Goal: Task Accomplishment & Management: Use online tool/utility

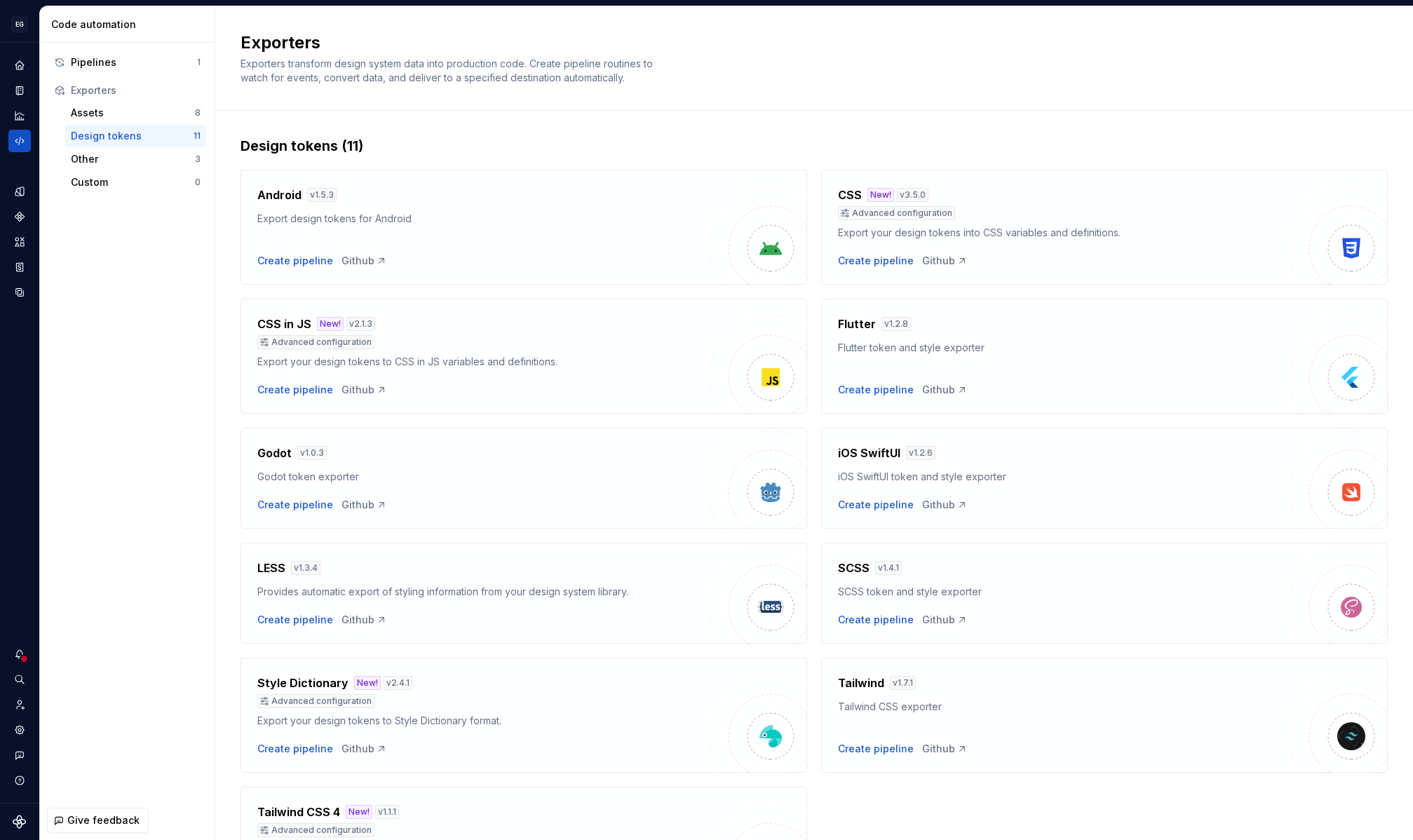
scroll to position [115, 0]
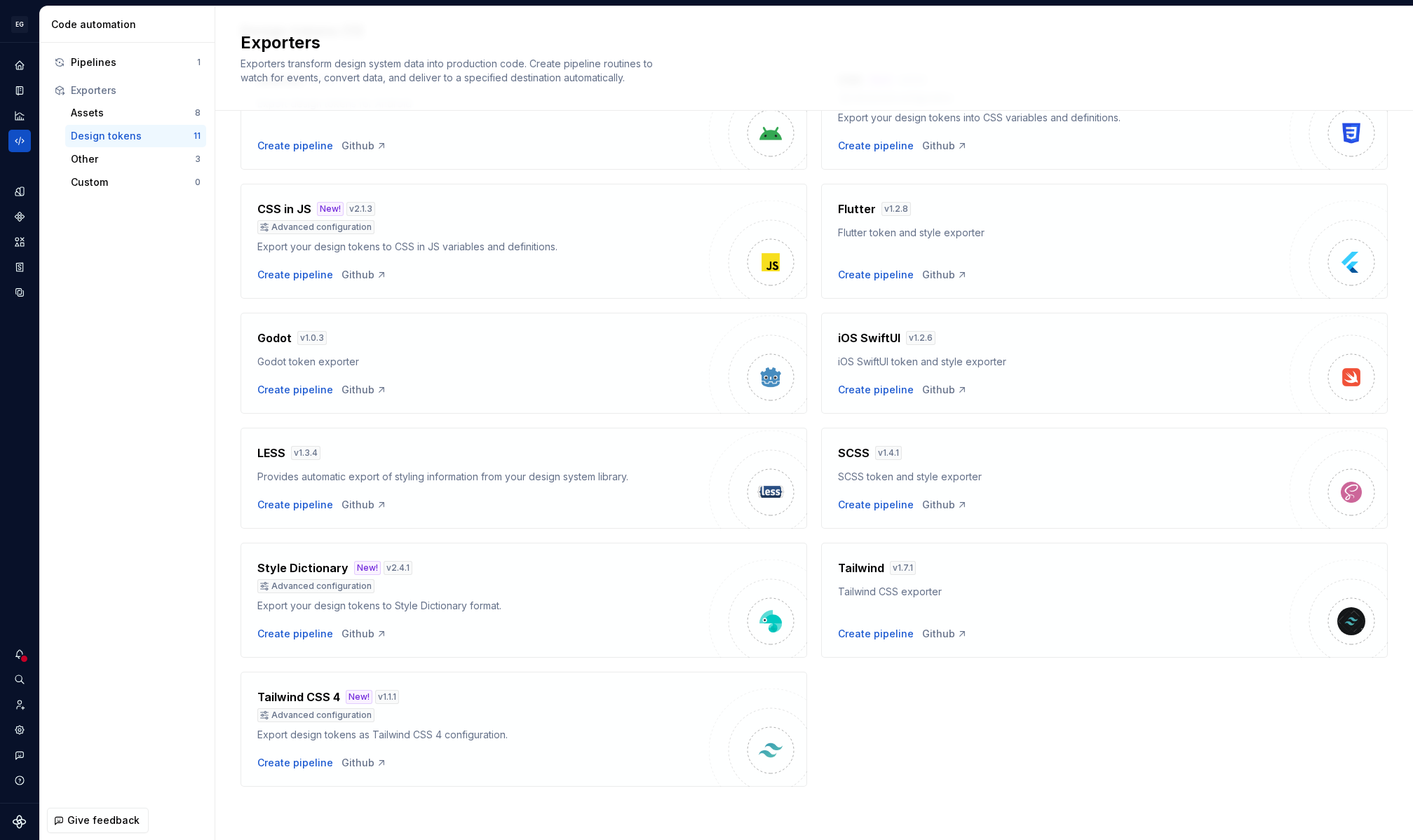
click at [121, 345] on div "Pipelines 1 Exporters Assets 8 Design tokens 11 Other 3 Custom 0" at bounding box center [127, 421] width 174 height 758
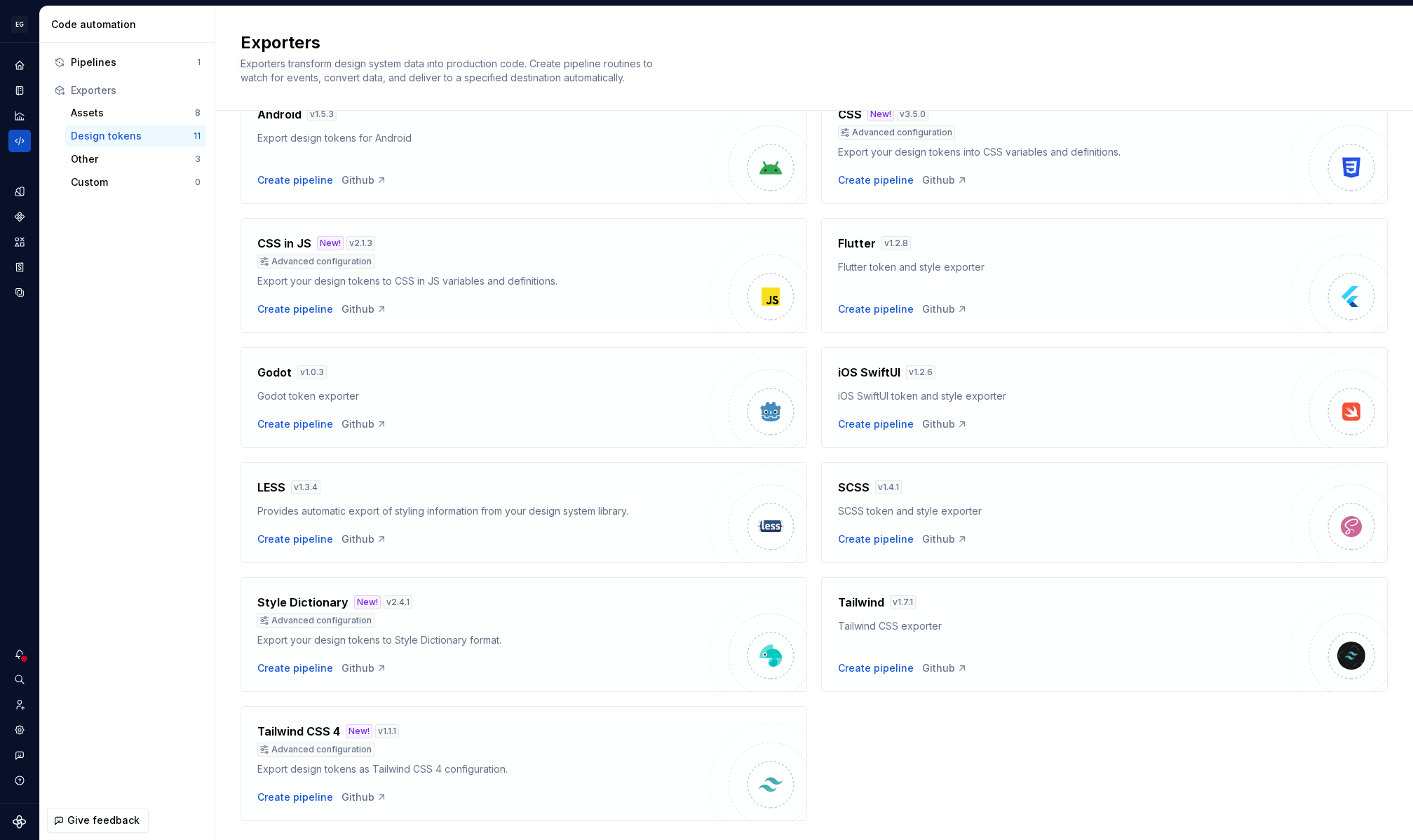
scroll to position [113, 0]
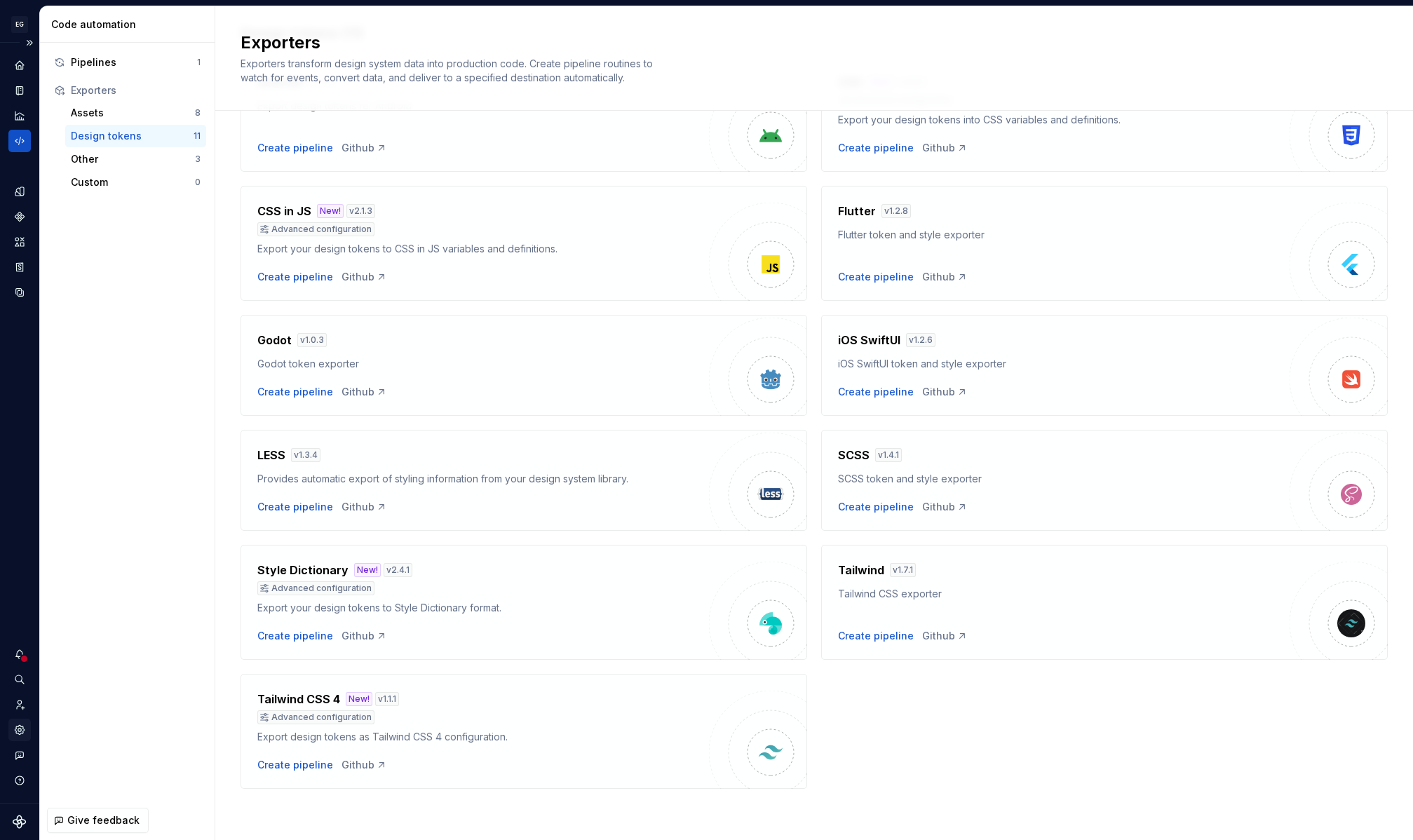
click at [21, 727] on icon "Settings" at bounding box center [19, 729] width 9 height 9
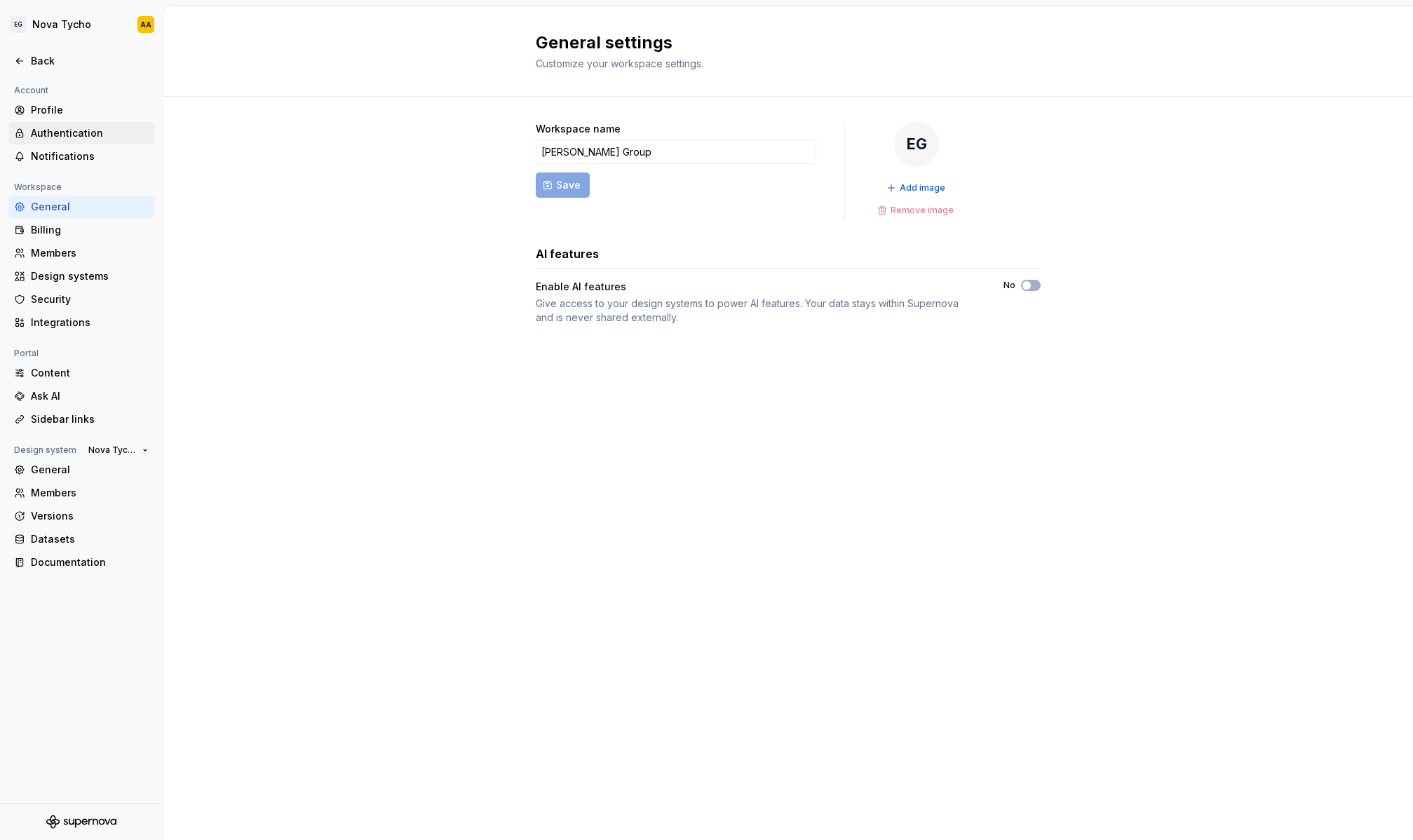
click at [80, 137] on div "Authentication" at bounding box center [89, 133] width 118 height 14
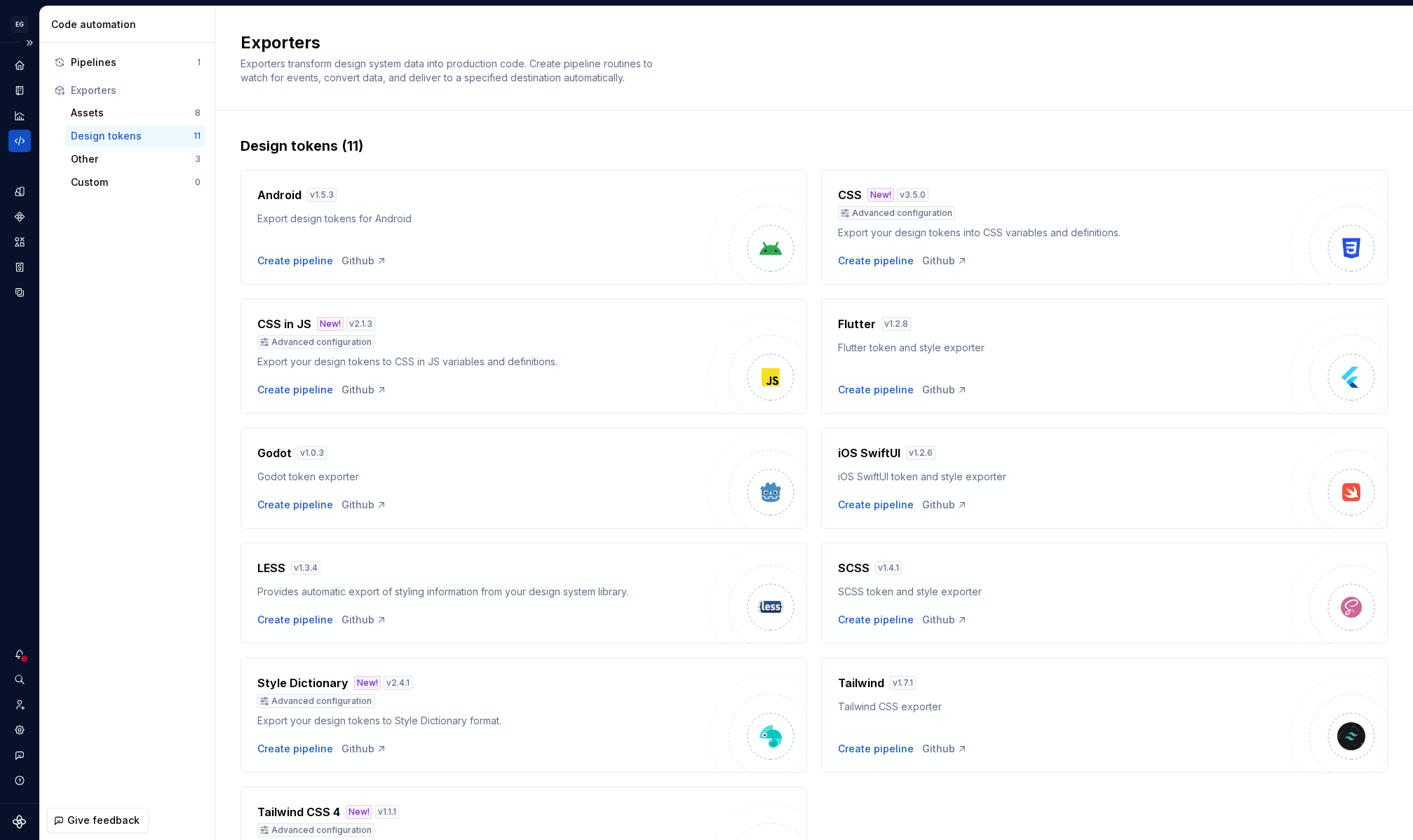
click at [17, 139] on icon "Code automation" at bounding box center [19, 140] width 13 height 13
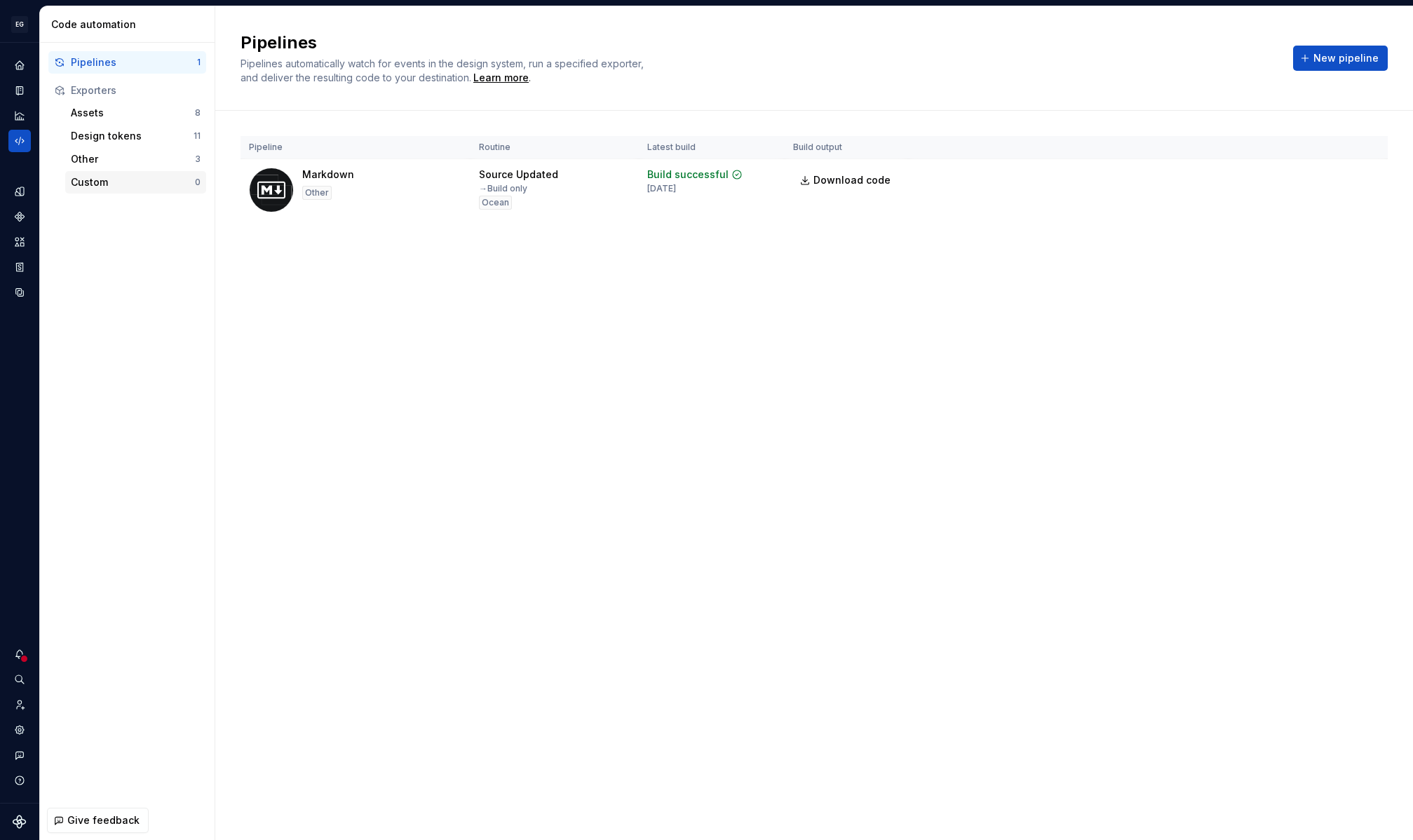
click at [93, 182] on div "Custom" at bounding box center [133, 182] width 124 height 14
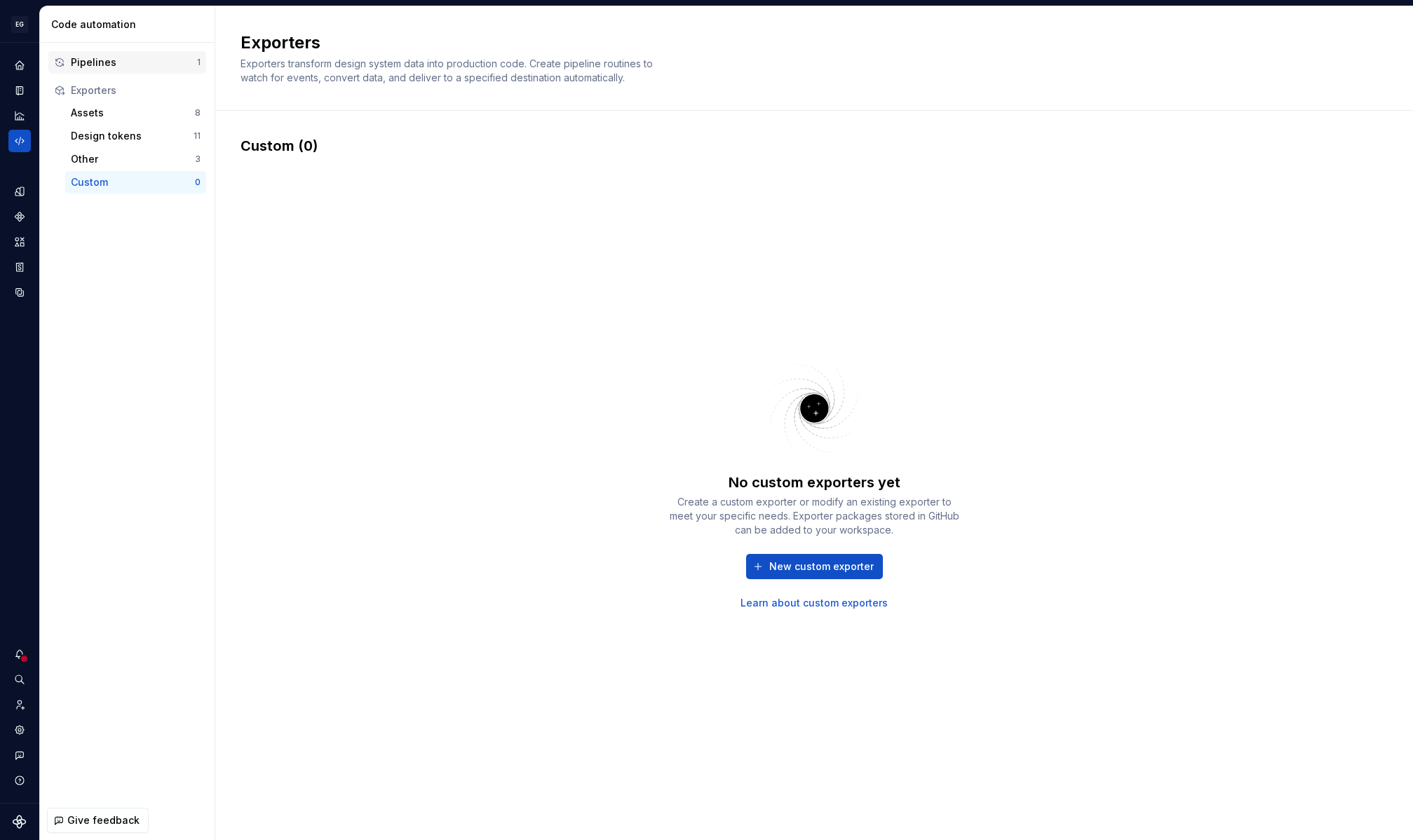
click at [118, 63] on div "Pipelines" at bounding box center [133, 62] width 126 height 14
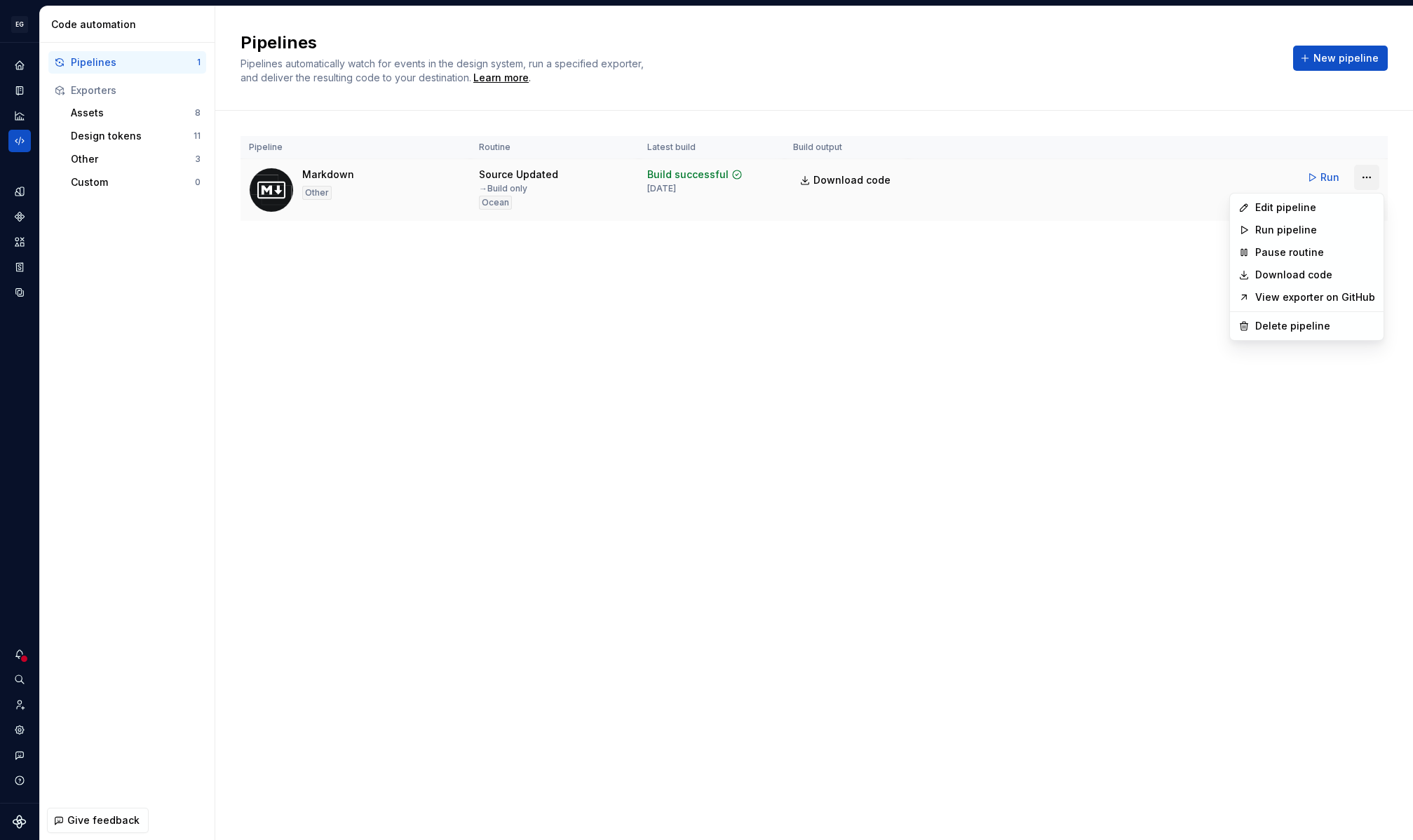
click at [1371, 179] on html "EG Nova Tycho AA Design system data Code automation Pipelines 1 Exporters Asset…" at bounding box center [706, 420] width 1413 height 840
click at [1290, 209] on div "Edit pipeline" at bounding box center [1315, 207] width 120 height 14
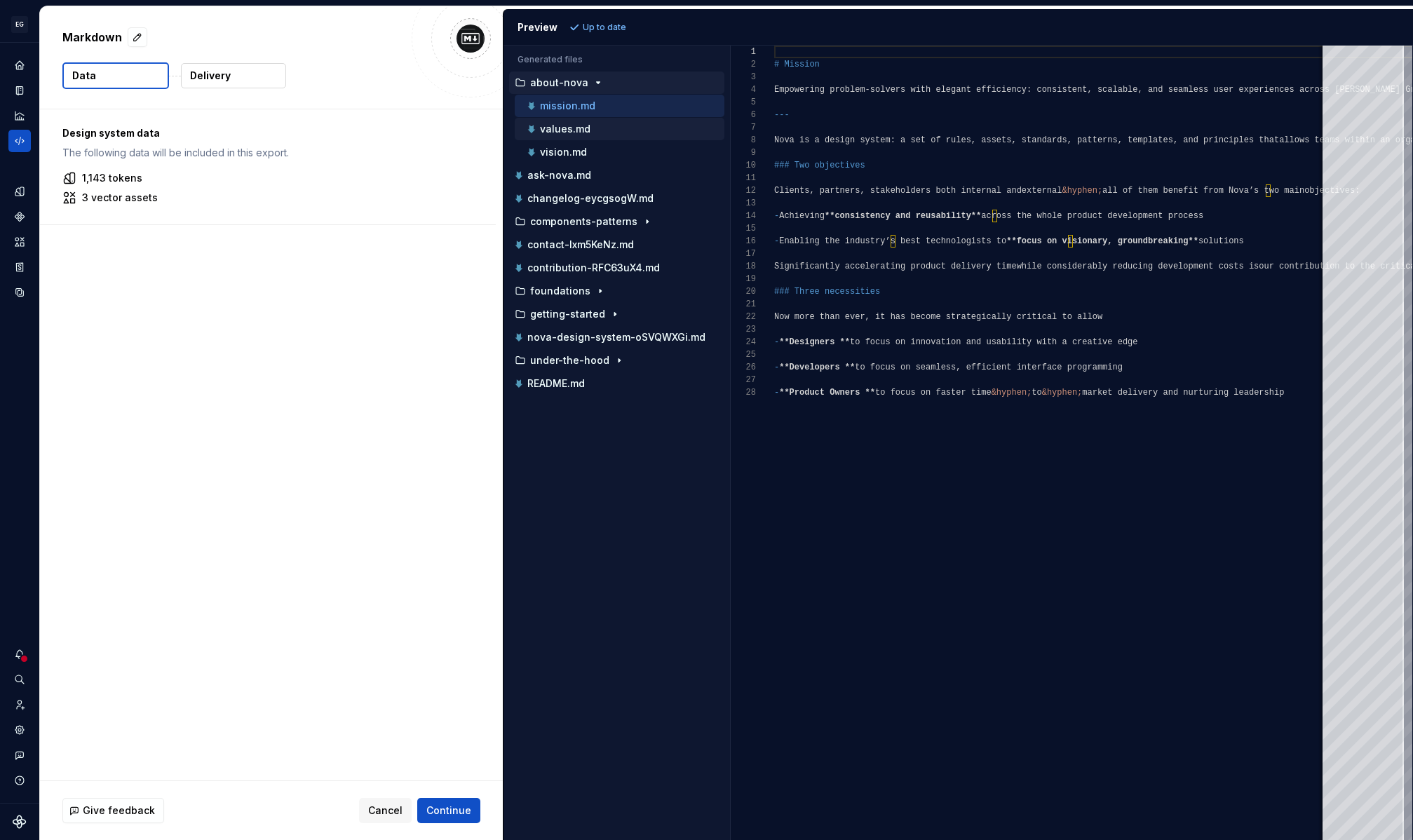
click at [635, 134] on div "values.md" at bounding box center [625, 128] width 200 height 14
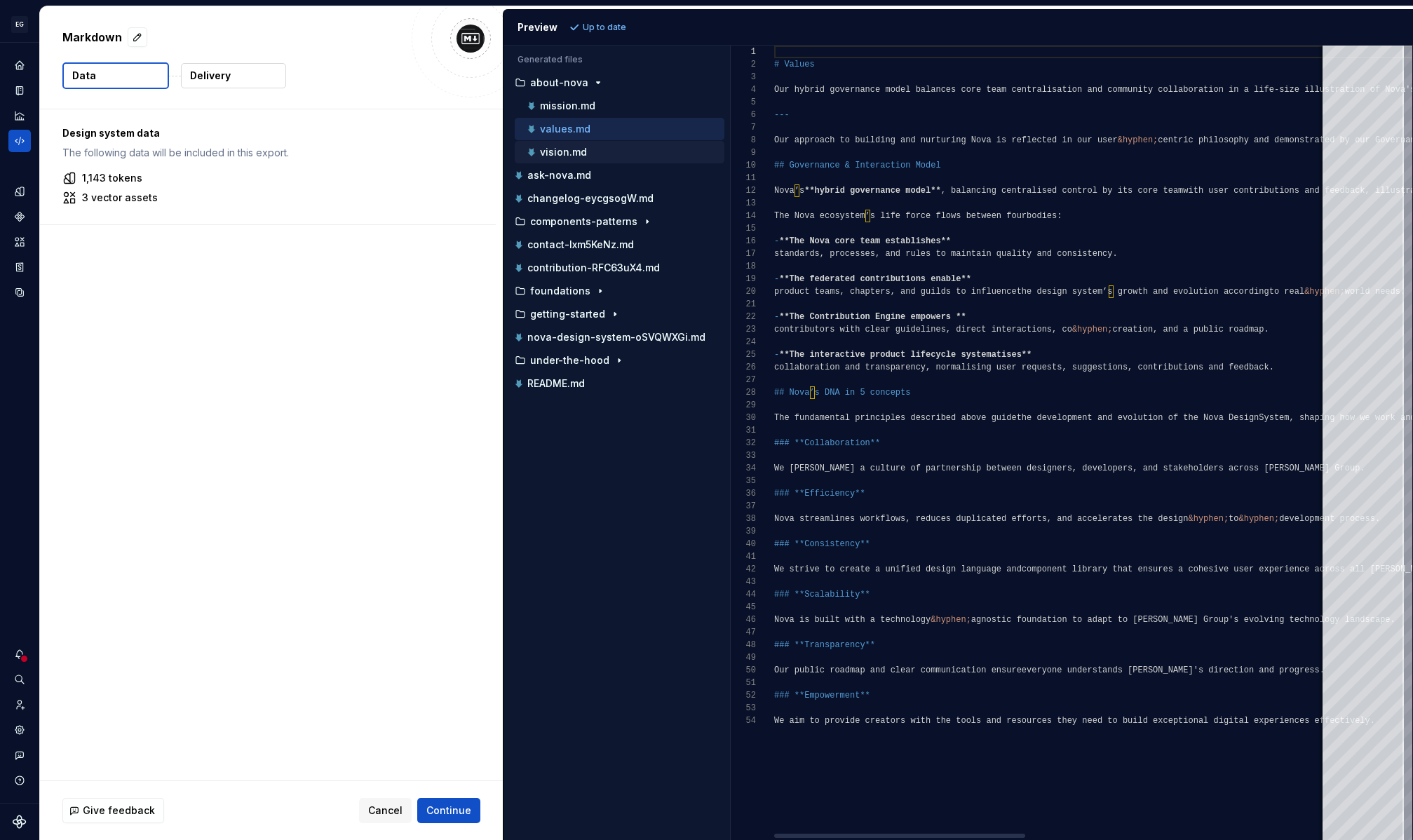
click at [631, 152] on div "vision.md" at bounding box center [625, 152] width 200 height 14
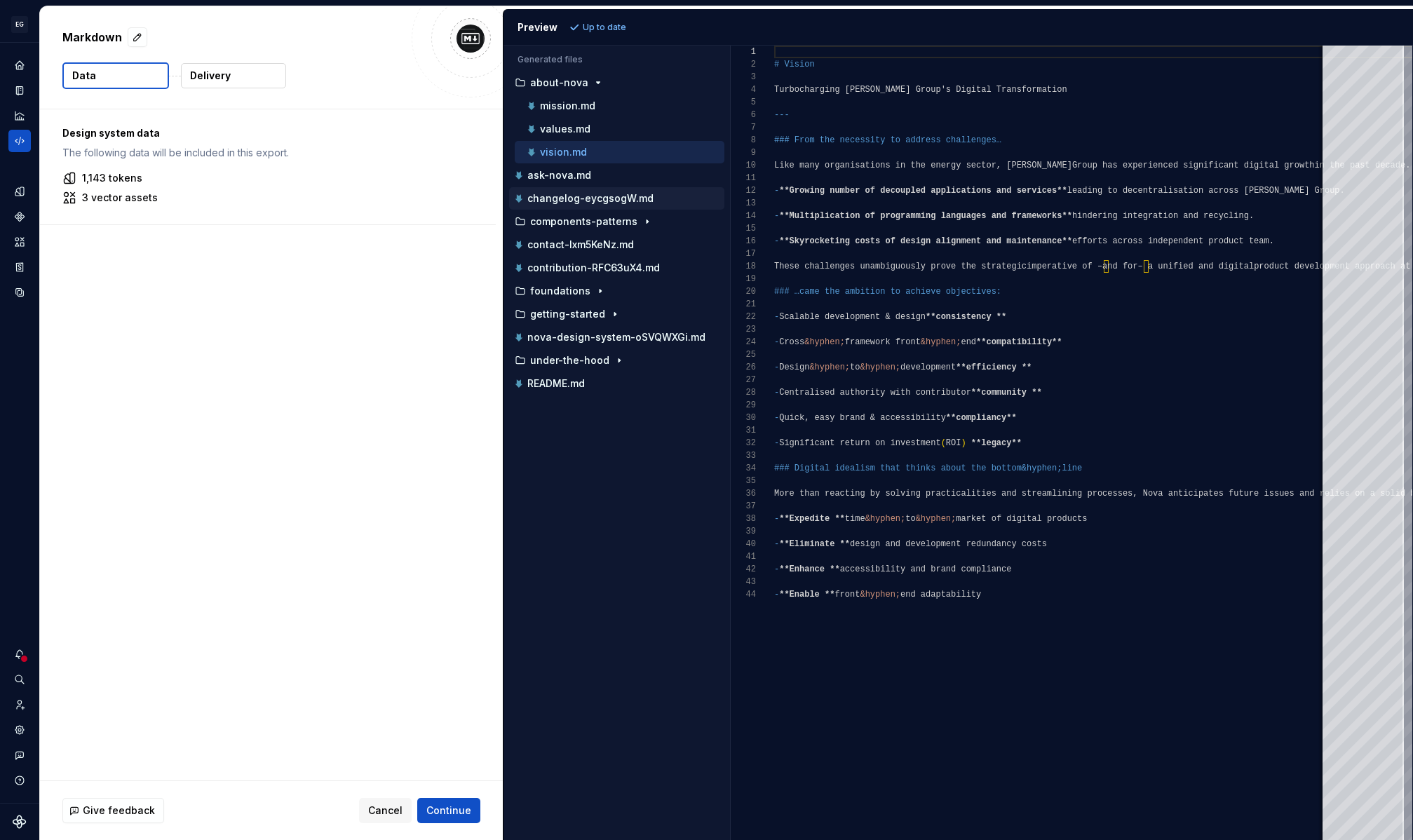
click at [631, 203] on p "changelog-eycgsogW.md" at bounding box center [590, 198] width 126 height 11
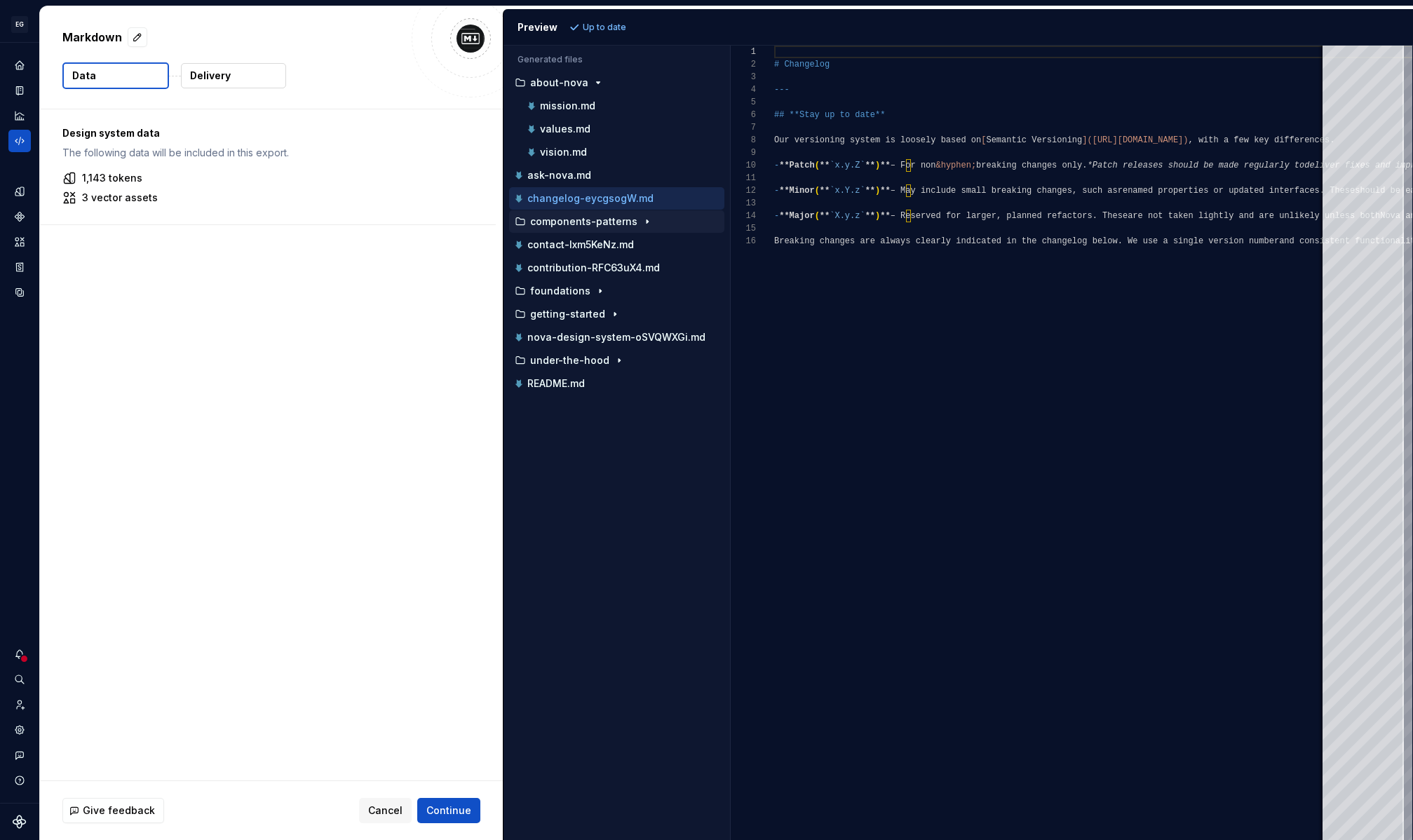
click at [610, 222] on p "components-patterns" at bounding box center [583, 221] width 108 height 11
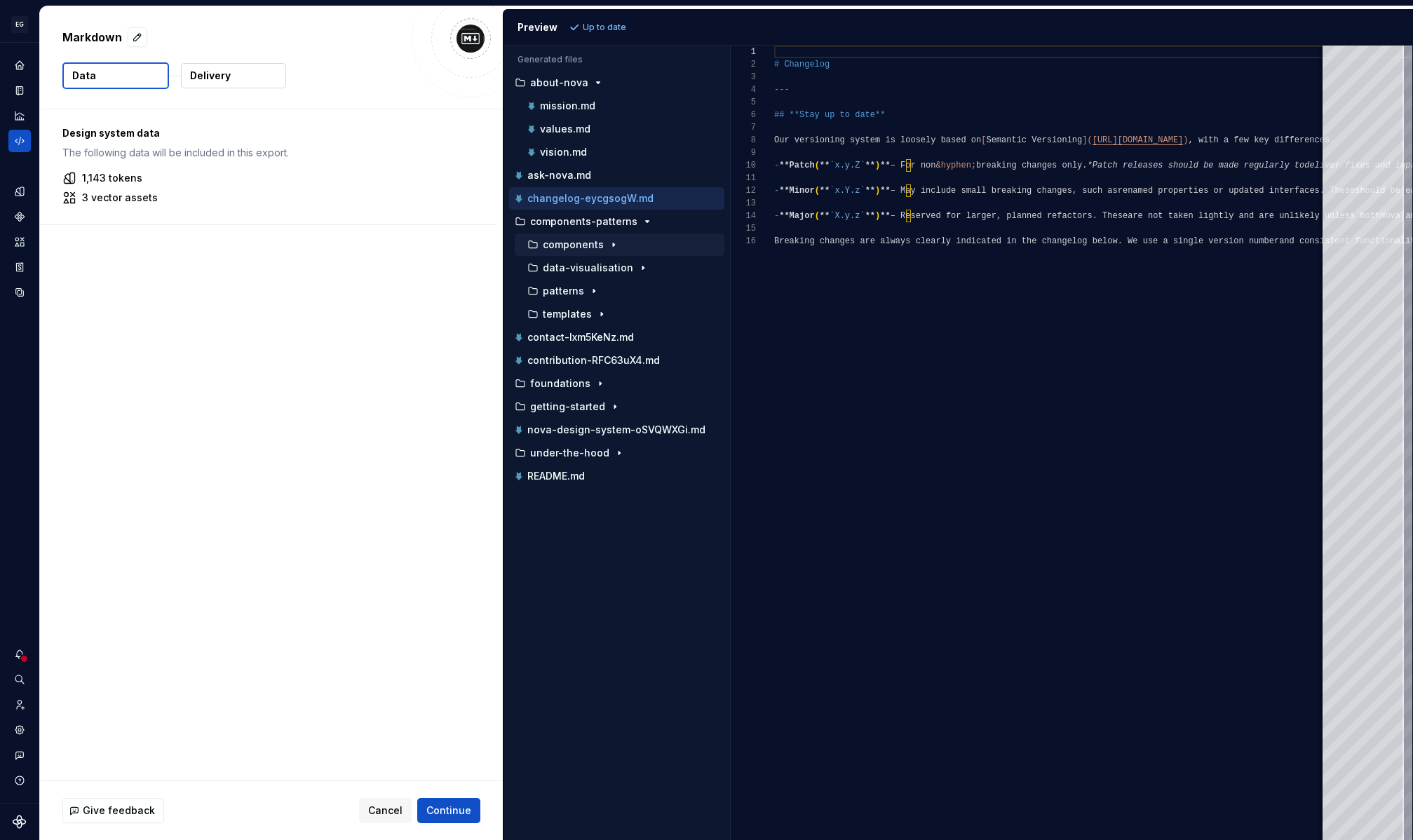
click at [609, 249] on icon "button" at bounding box center [613, 244] width 11 height 11
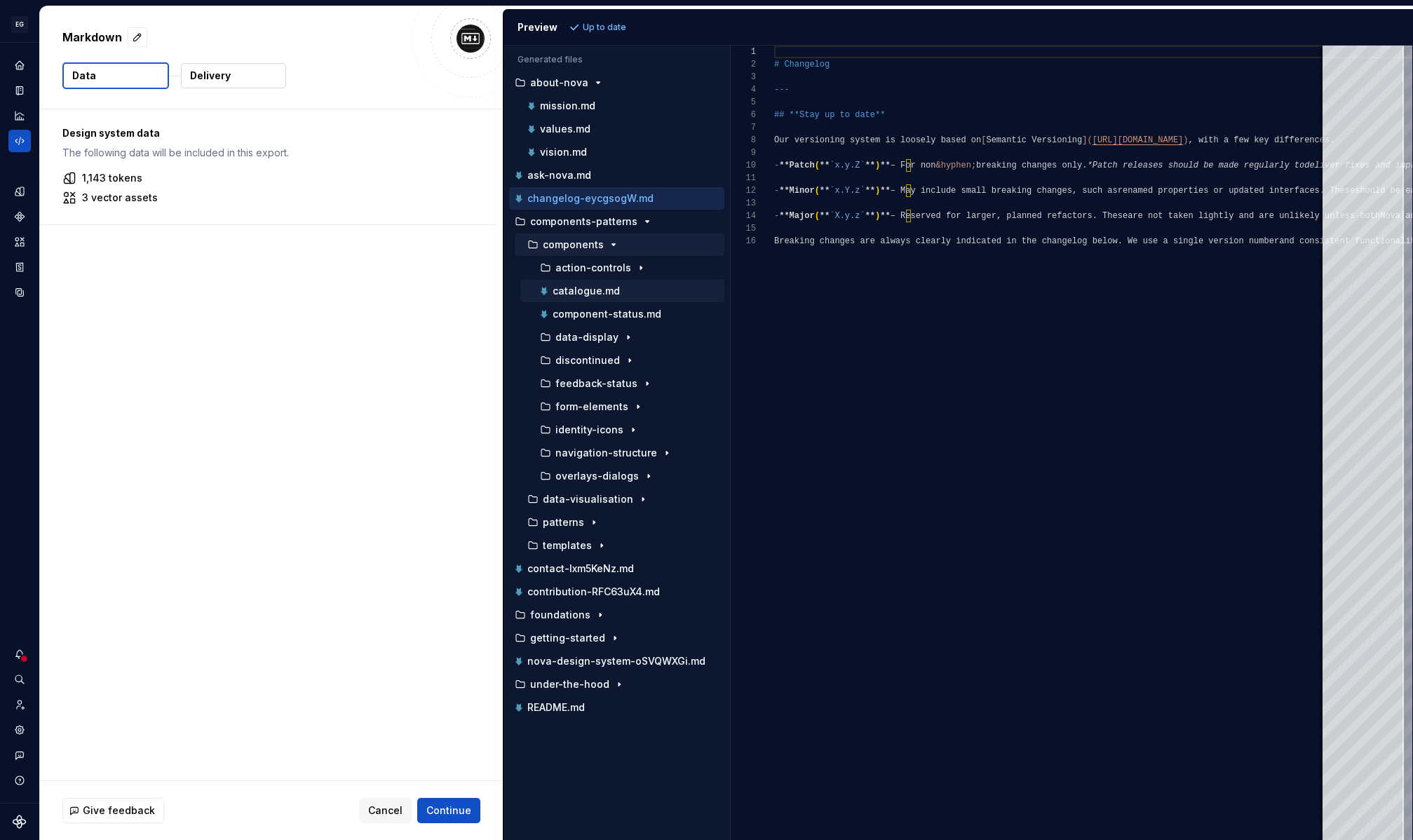
click at [628, 279] on div "catalogue.md" at bounding box center [622, 290] width 204 height 23
click at [636, 297] on div "catalogue.md" at bounding box center [631, 290] width 187 height 14
type textarea "**********"
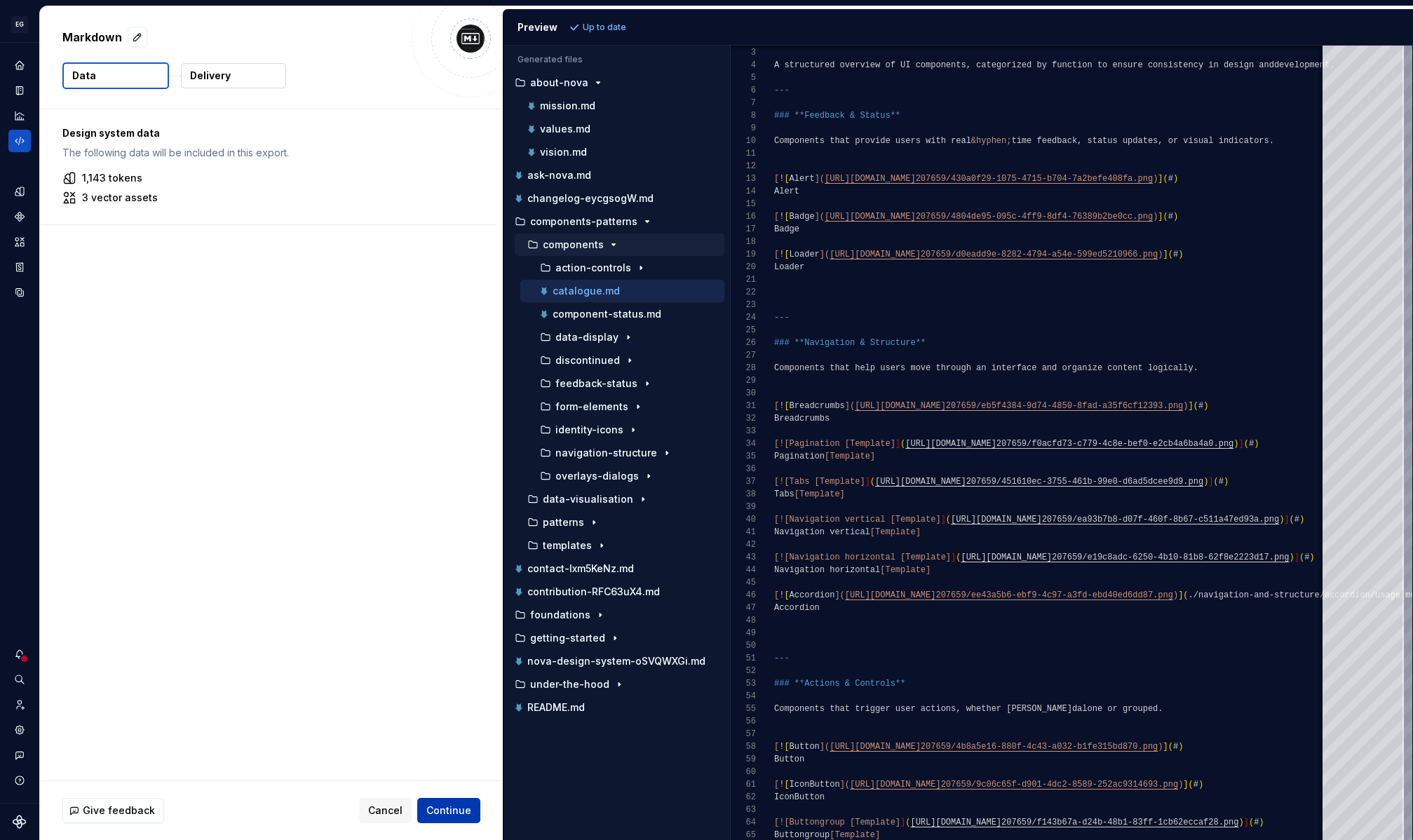
click at [445, 812] on span "Continue" at bounding box center [449, 810] width 45 height 14
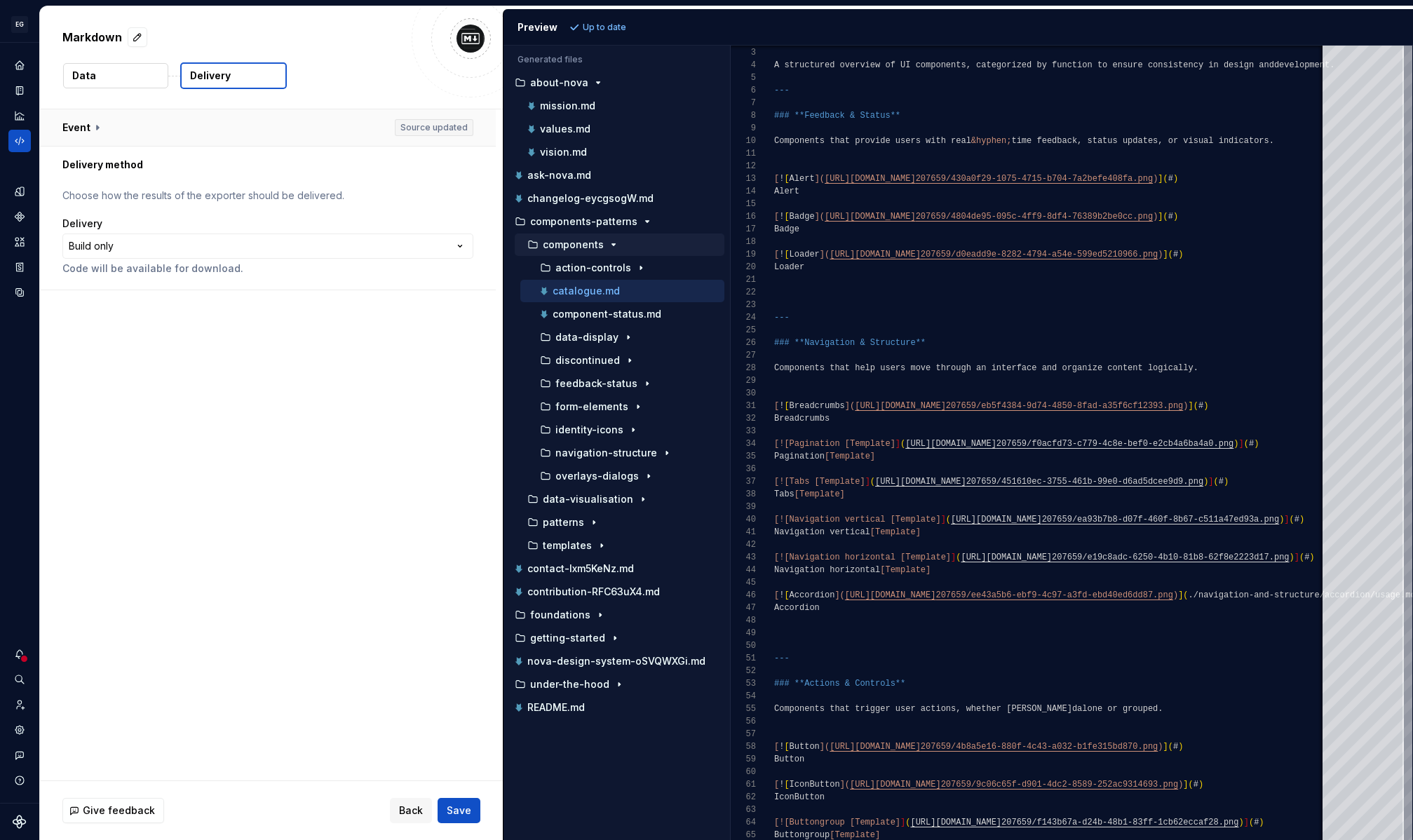
click at [86, 125] on button "button" at bounding box center [268, 128] width 455 height 37
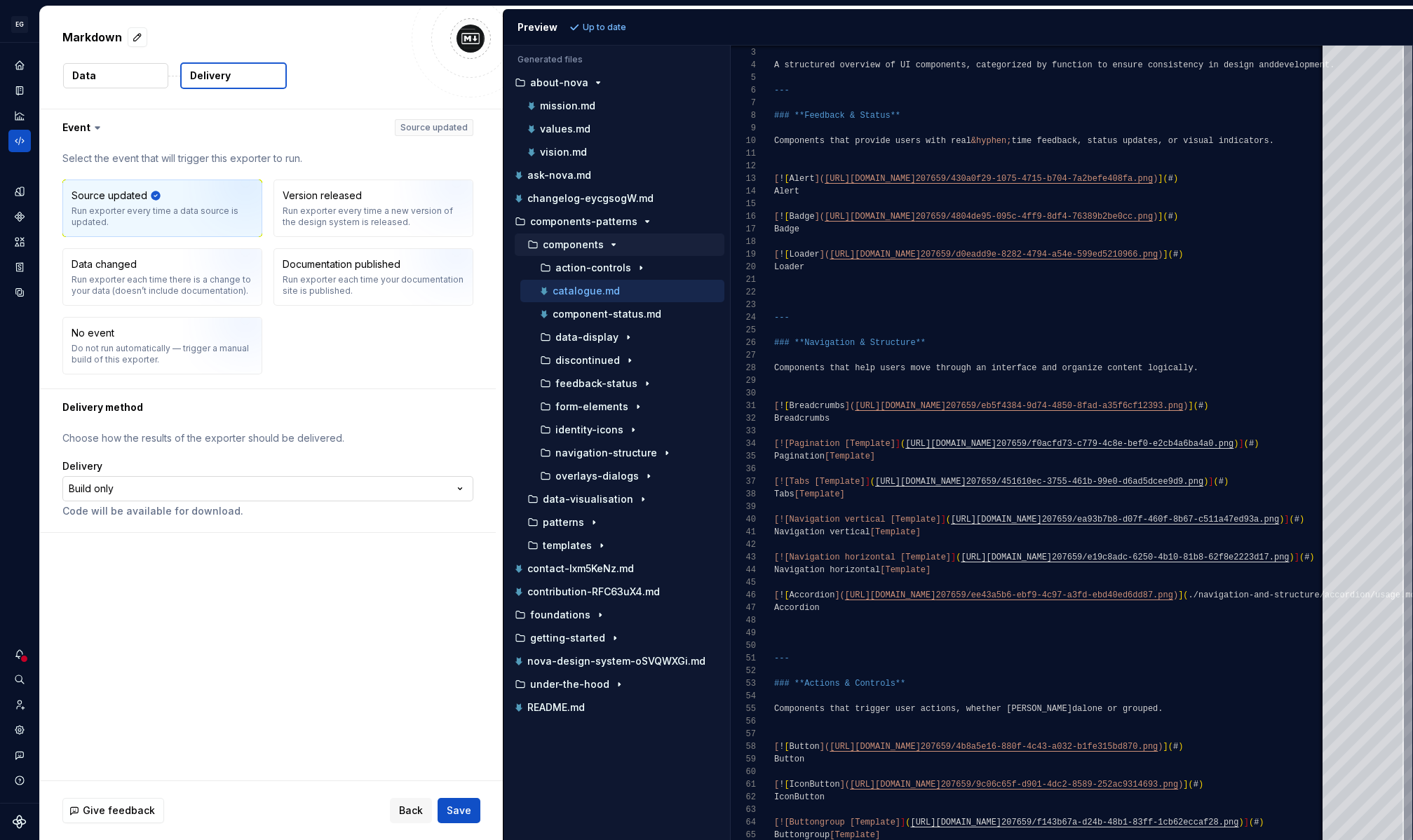
click at [398, 488] on html "**********" at bounding box center [706, 420] width 1413 height 840
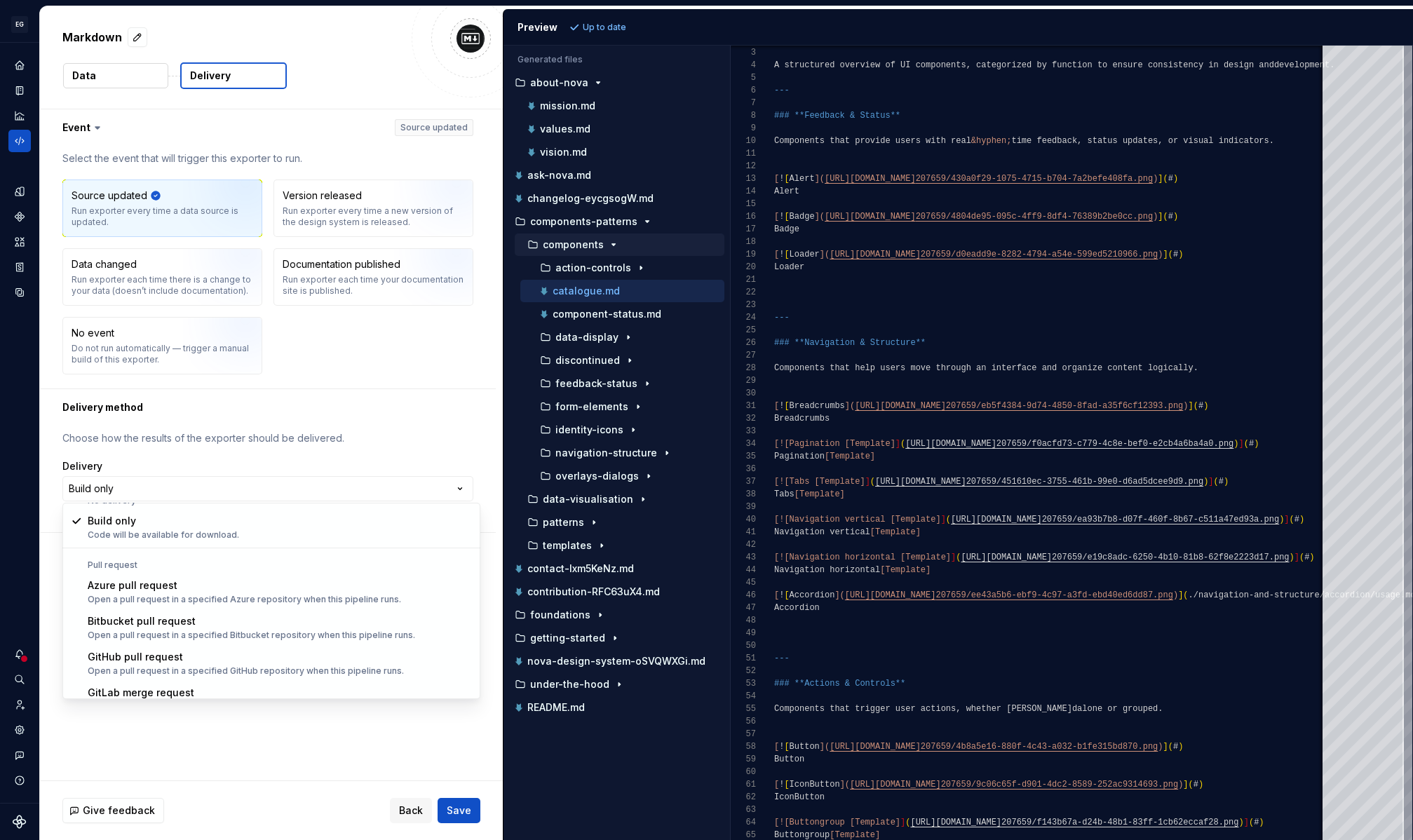
scroll to position [39, 0]
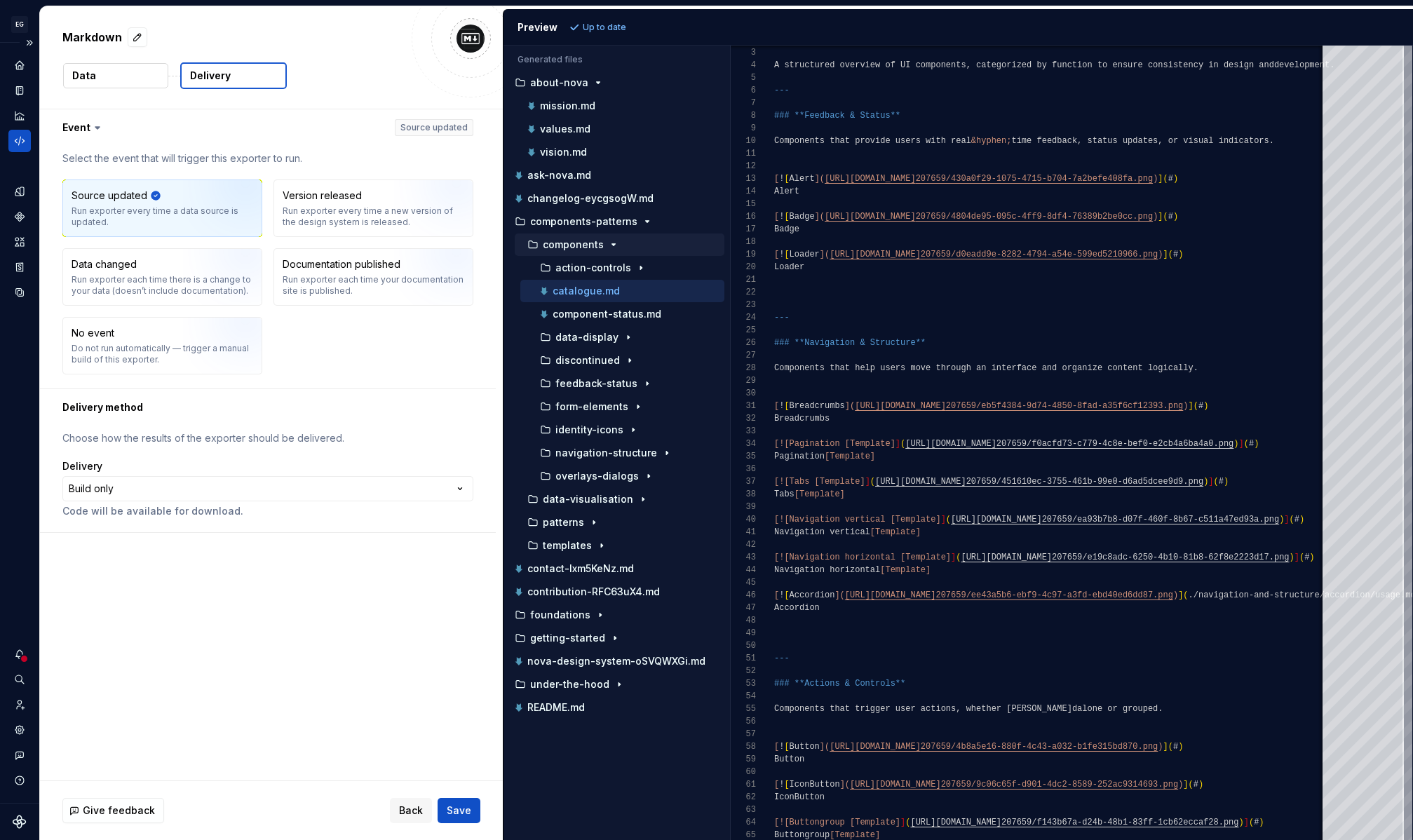
click at [21, 138] on icon "Code automation" at bounding box center [19, 140] width 13 height 13
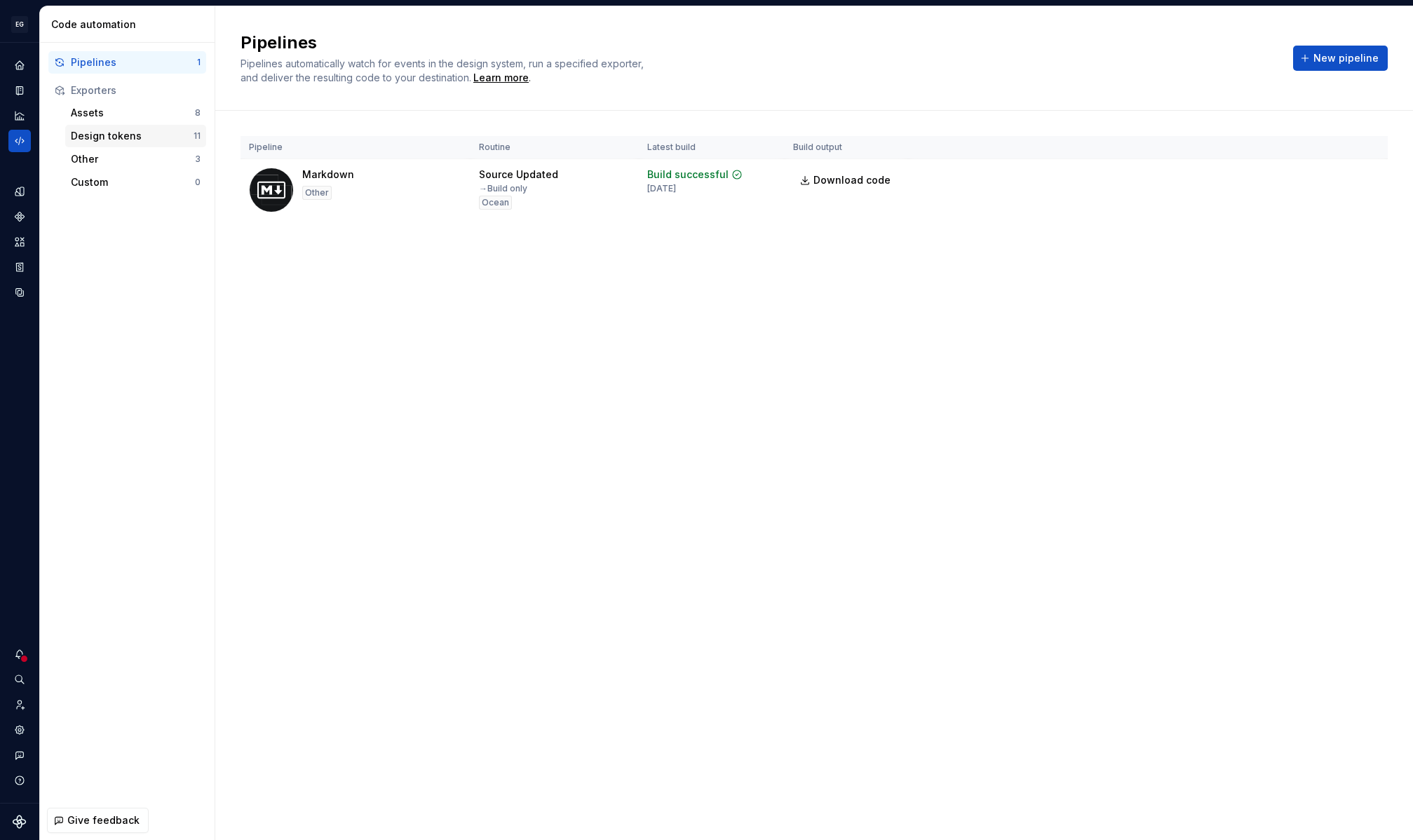
click at [147, 137] on div "Design tokens" at bounding box center [132, 136] width 123 height 14
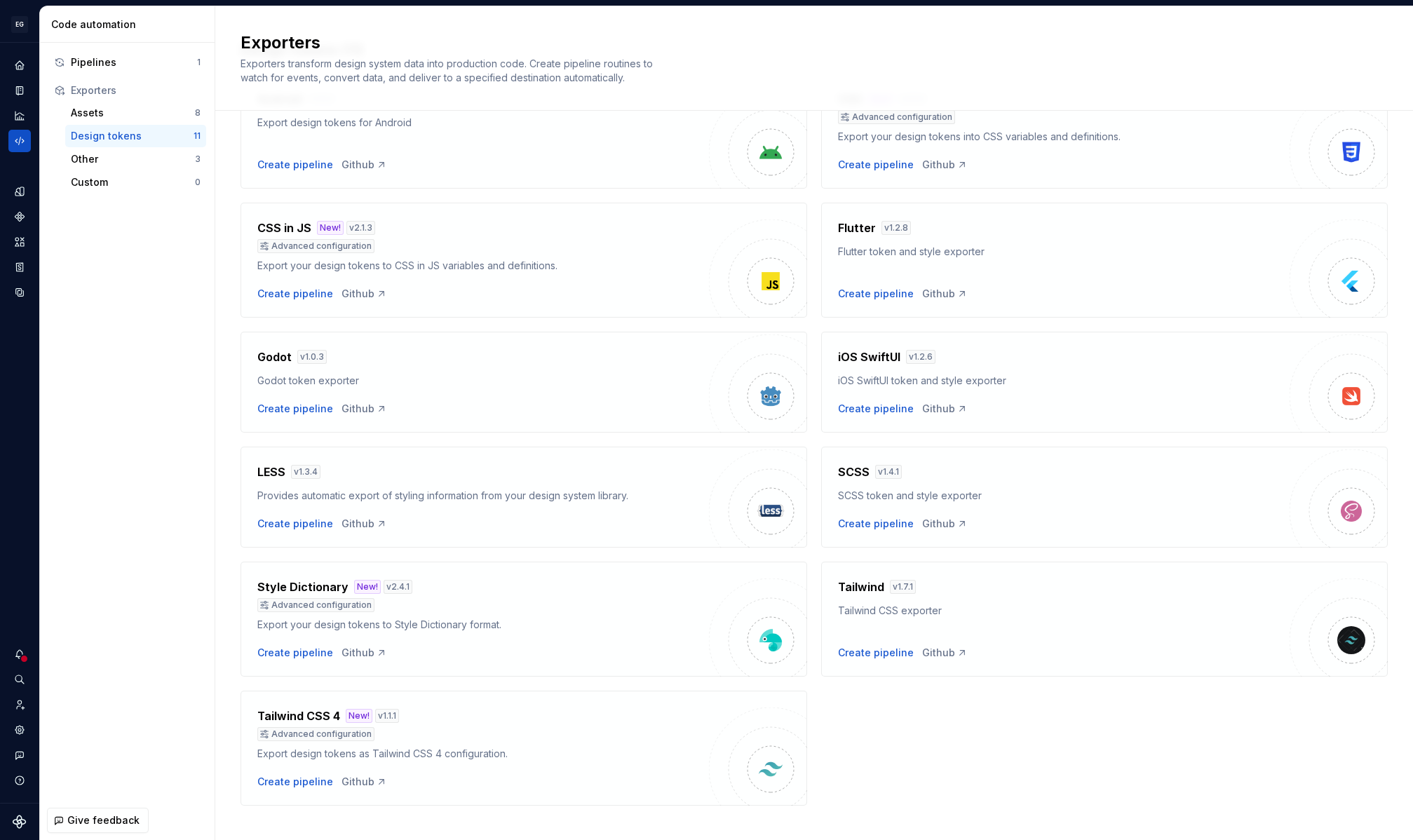
scroll to position [115, 0]
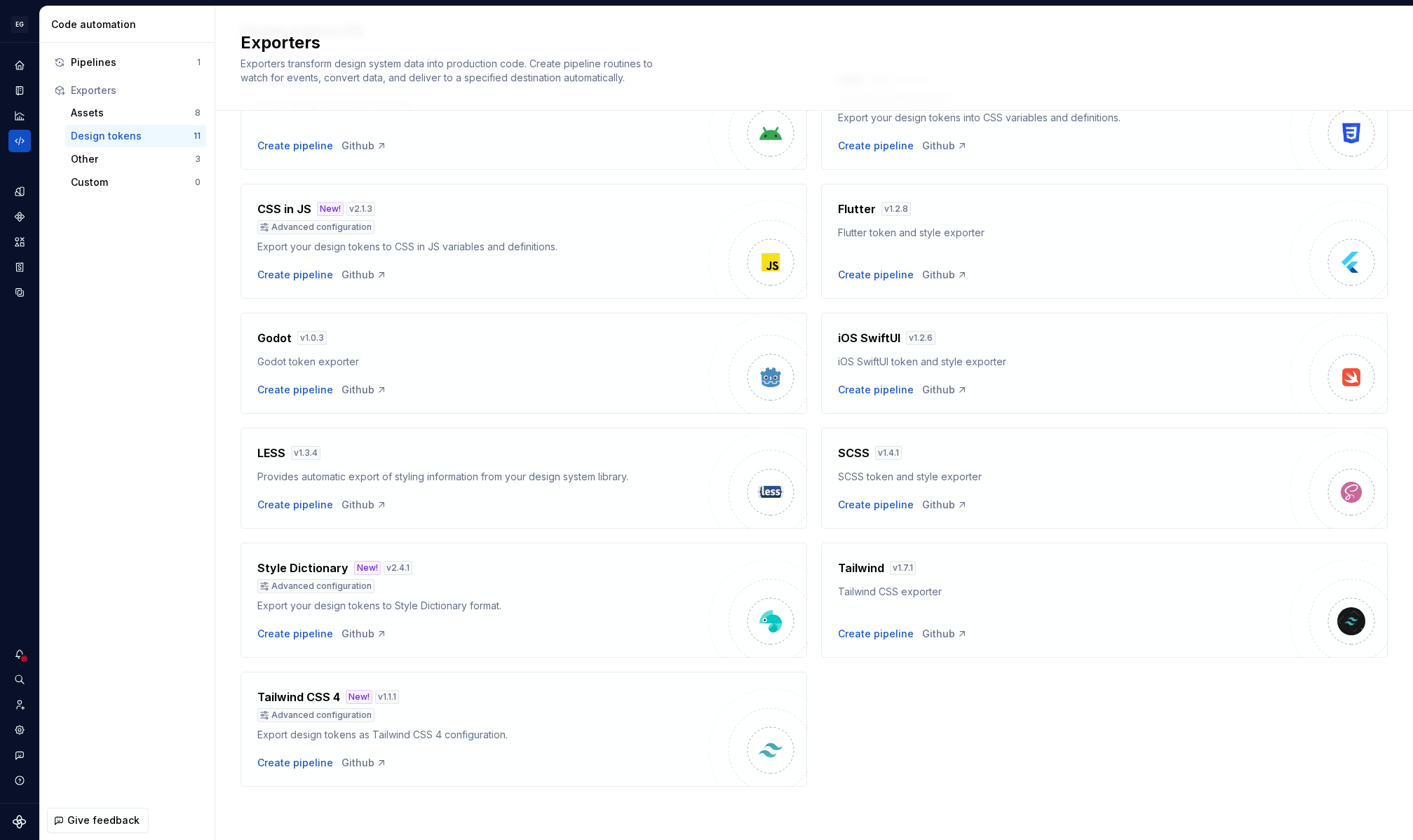
click at [299, 699] on h4 "Tailwind CSS 4" at bounding box center [298, 697] width 83 height 17
click at [363, 765] on div "Github" at bounding box center [364, 762] width 46 height 14
click at [133, 156] on div "Other" at bounding box center [133, 158] width 124 height 14
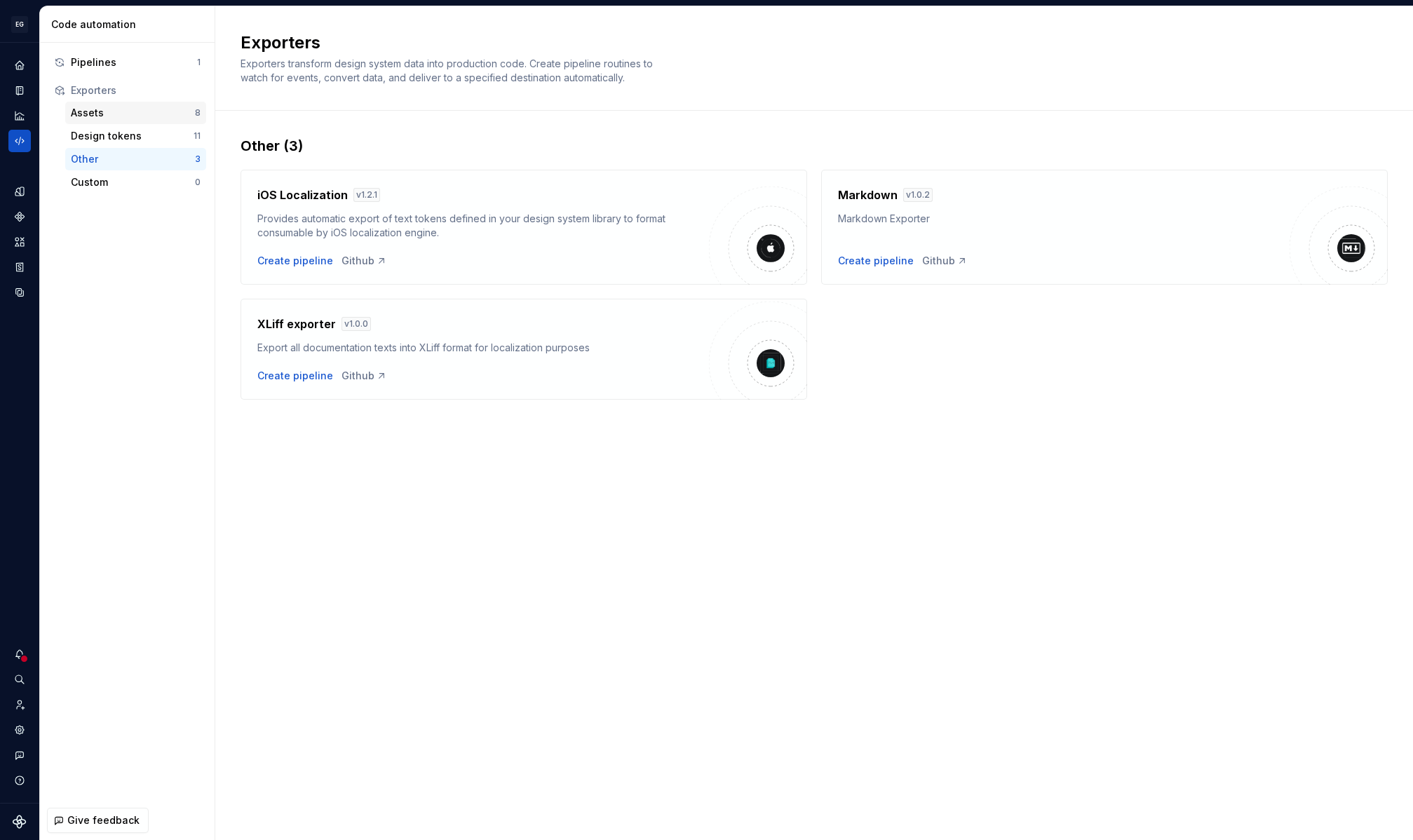
click at [128, 108] on div "Assets" at bounding box center [133, 113] width 124 height 14
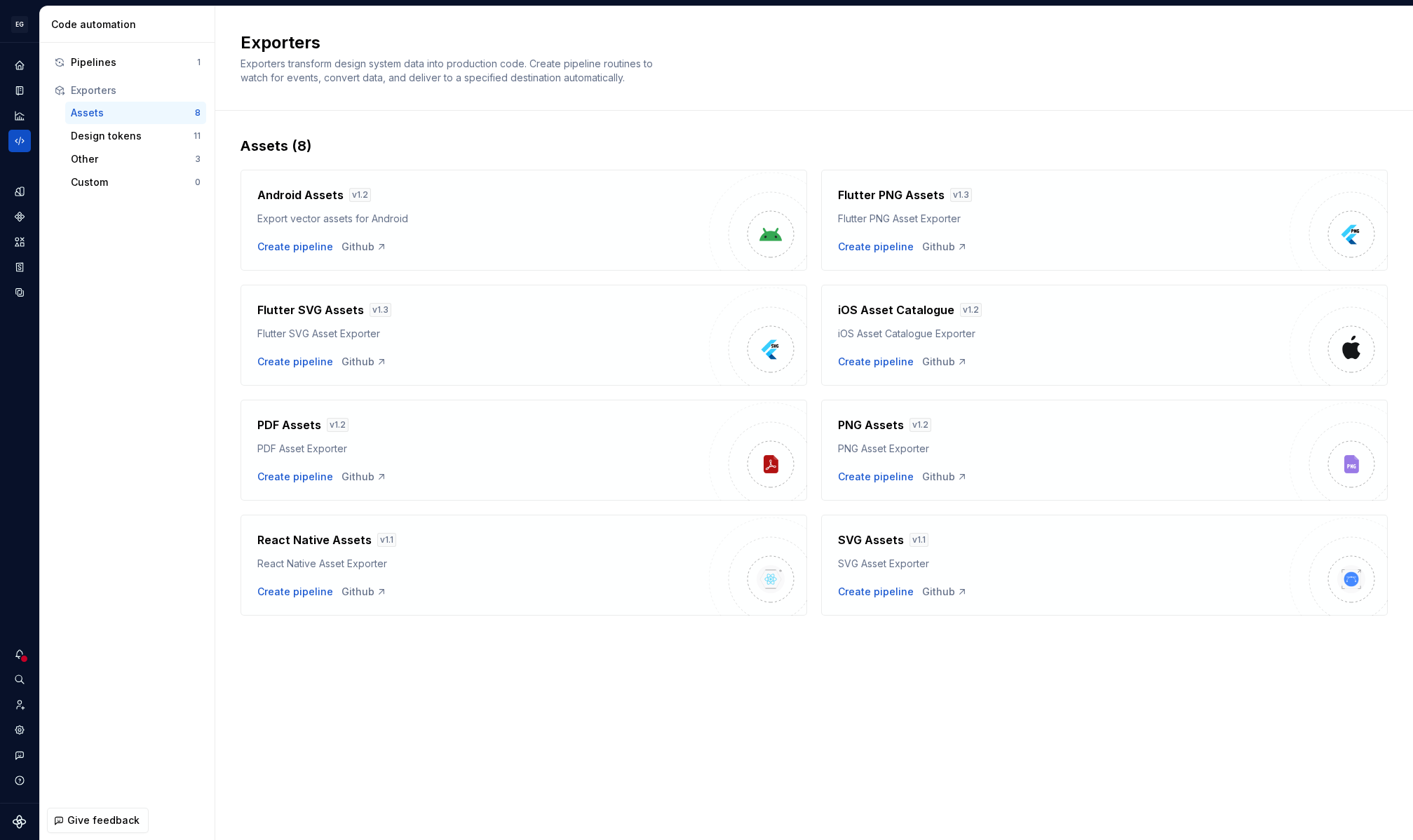
click at [520, 721] on div "Exporters Exporters transform design system data into production code. Create p…" at bounding box center [814, 423] width 1198 height 833
click at [134, 138] on div "Design tokens" at bounding box center [132, 136] width 123 height 14
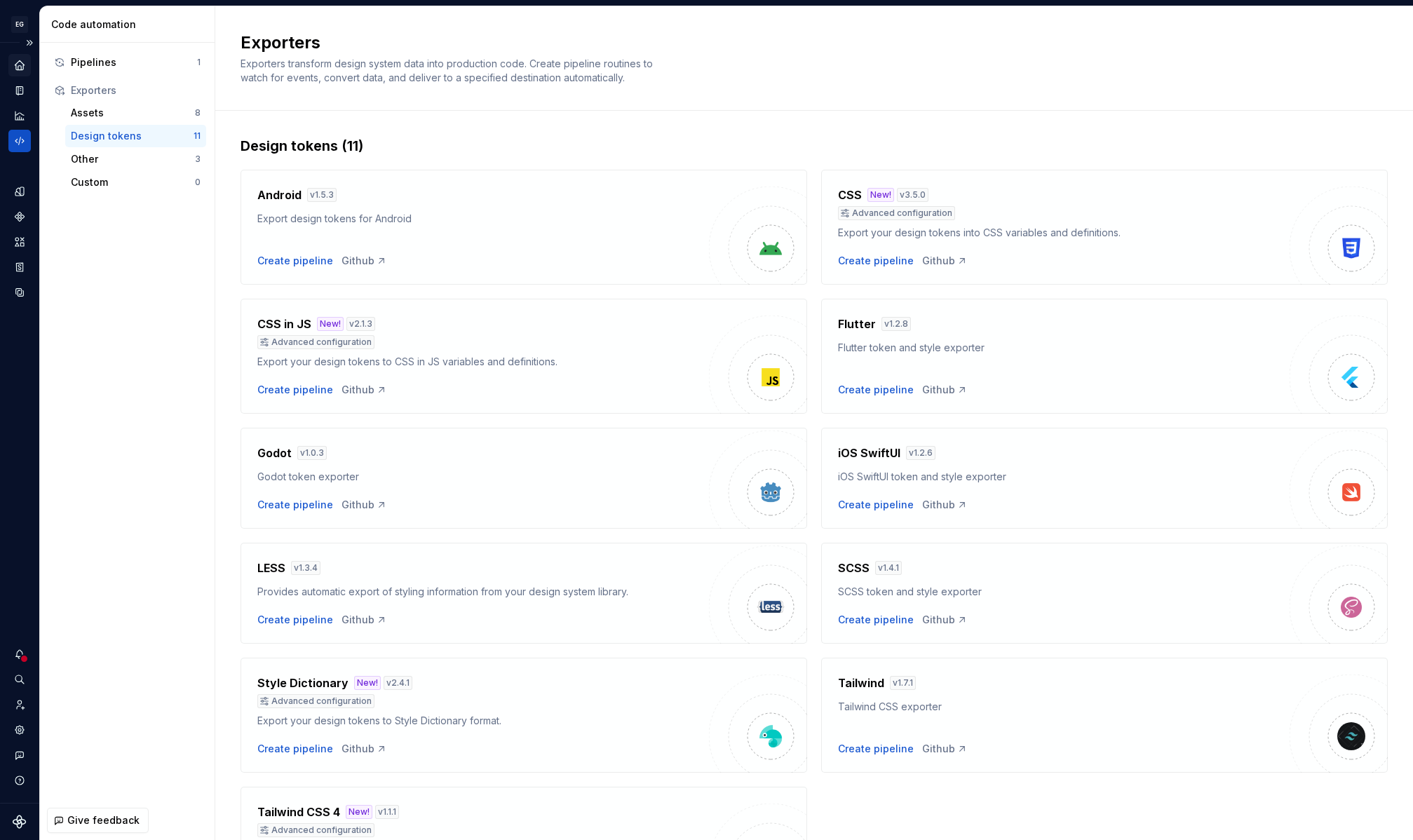
click at [15, 62] on icon "Home" at bounding box center [19, 65] width 13 height 13
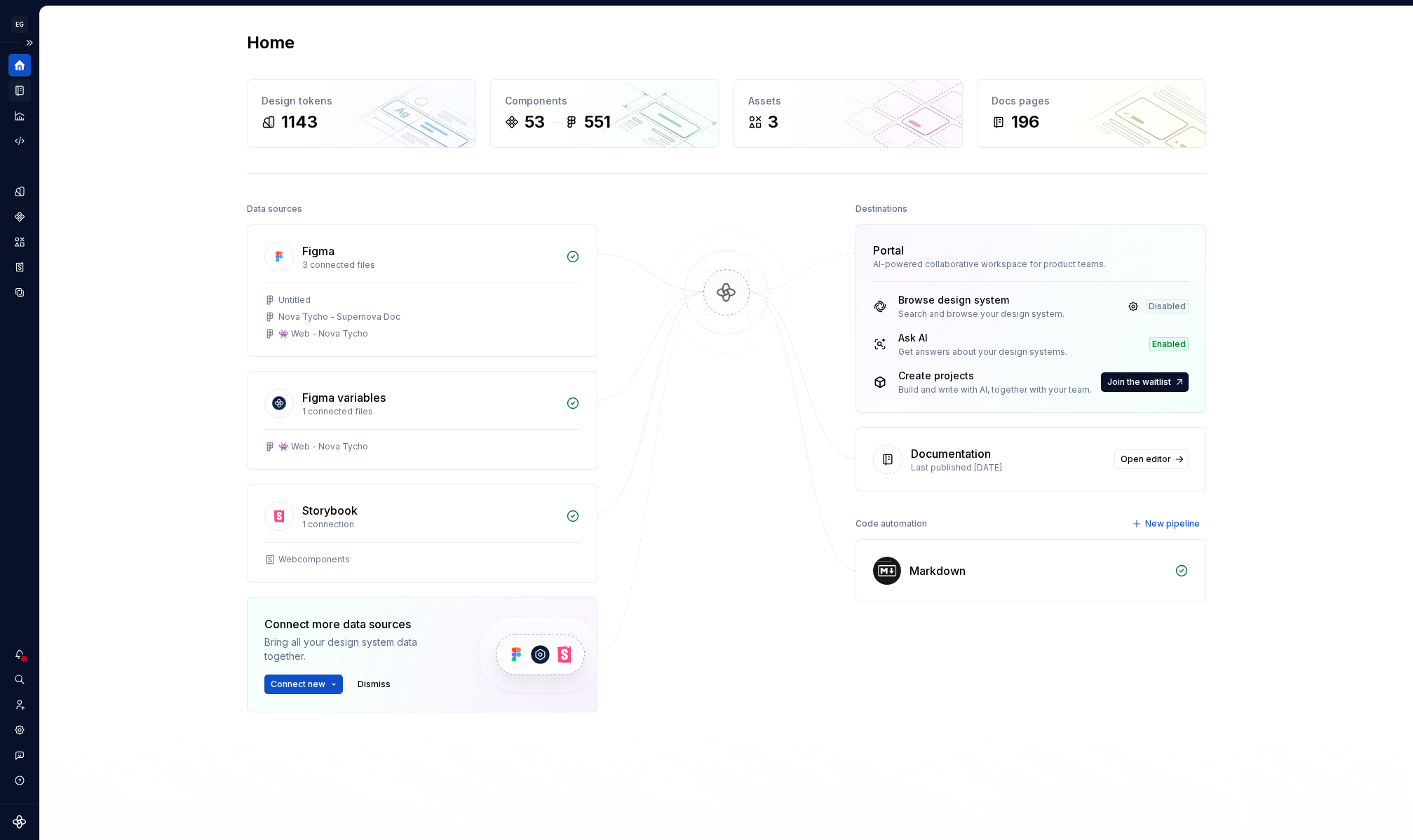
click at [22, 84] on icon "Documentation" at bounding box center [19, 90] width 13 height 13
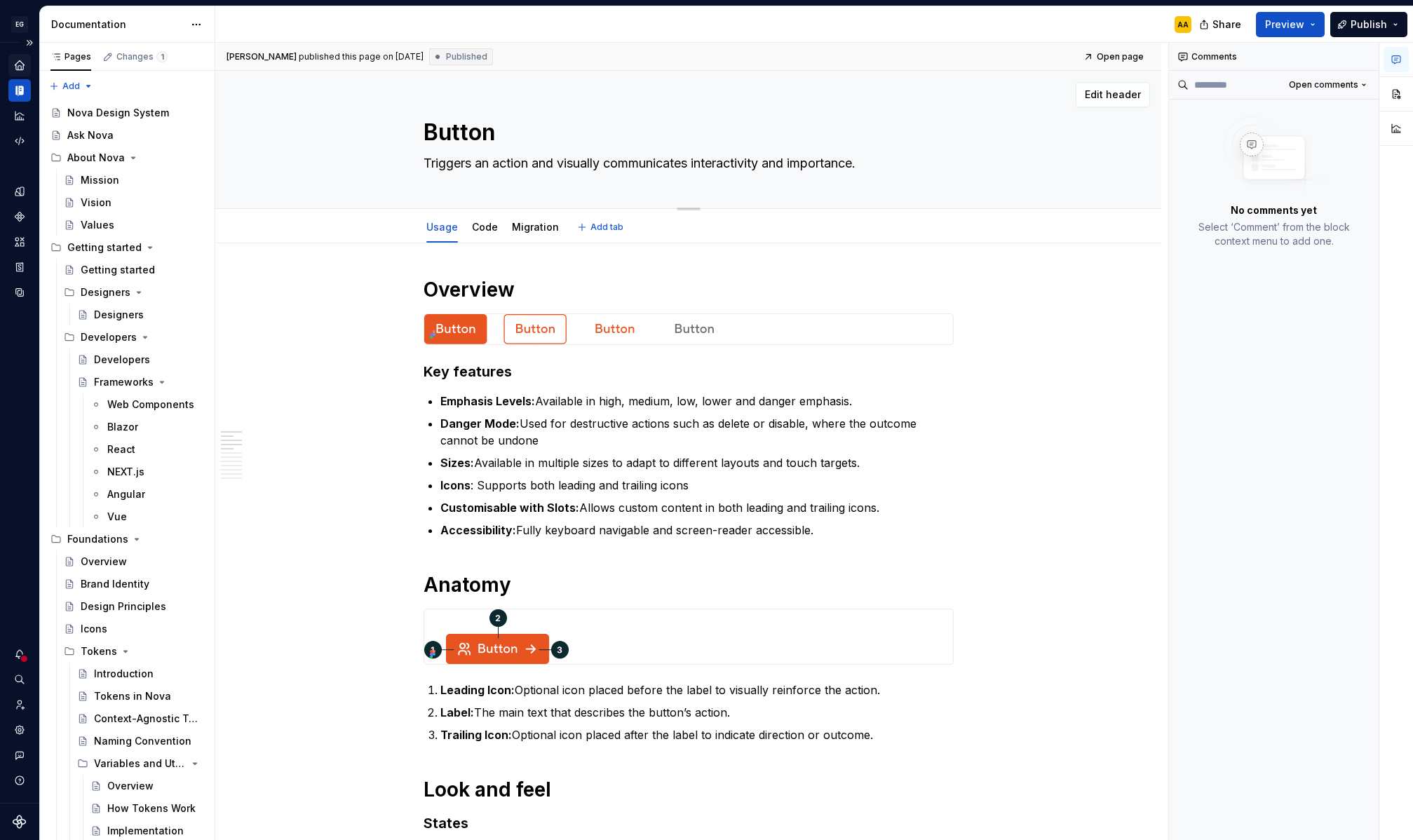
click at [1036, 178] on div "Button Triggers an action and visually communicates interactivity and importanc…" at bounding box center [687, 139] width 833 height 138
type textarea "*"
